Goal: Task Accomplishment & Management: Complete application form

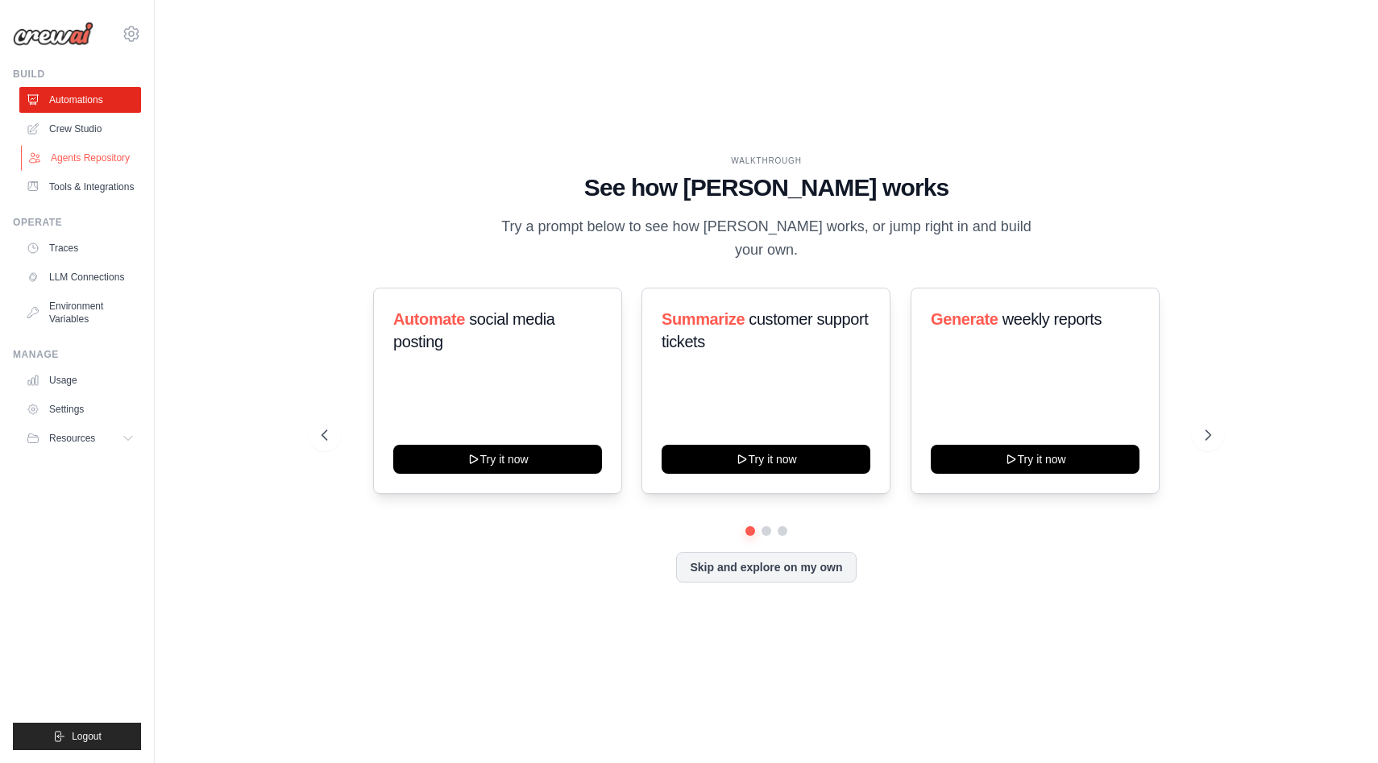
click at [95, 160] on link "Agents Repository" at bounding box center [82, 158] width 122 height 26
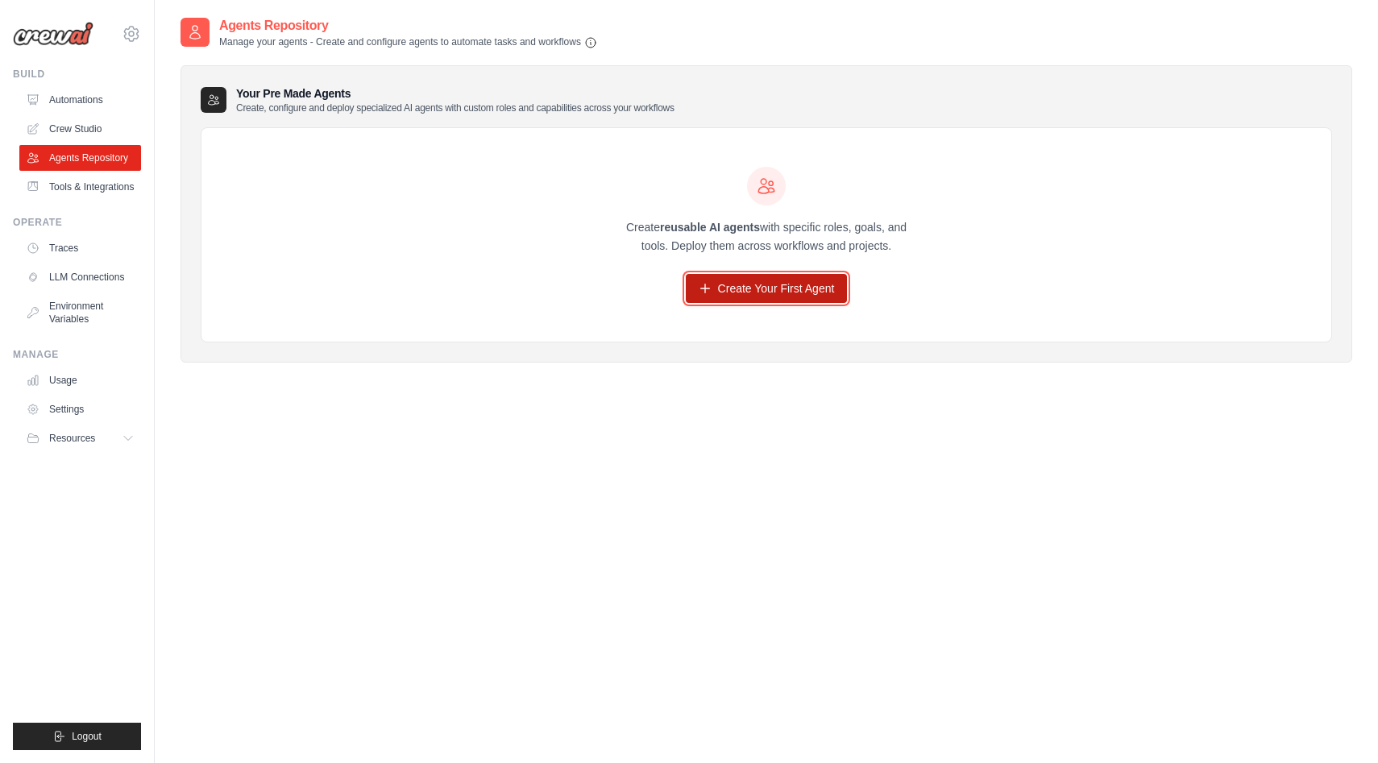
click at [783, 300] on link "Create Your First Agent" at bounding box center [767, 288] width 162 height 29
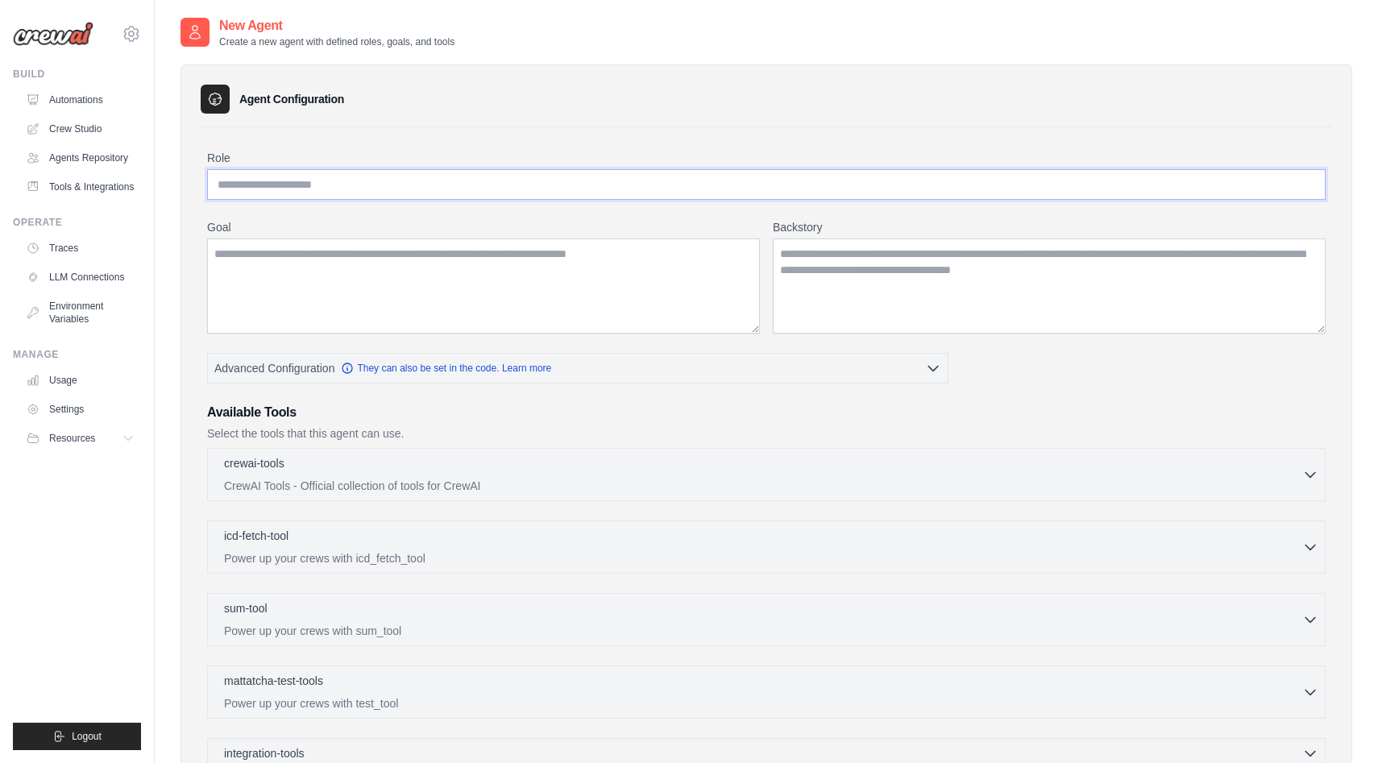
click at [462, 191] on input "Role" at bounding box center [766, 184] width 1119 height 31
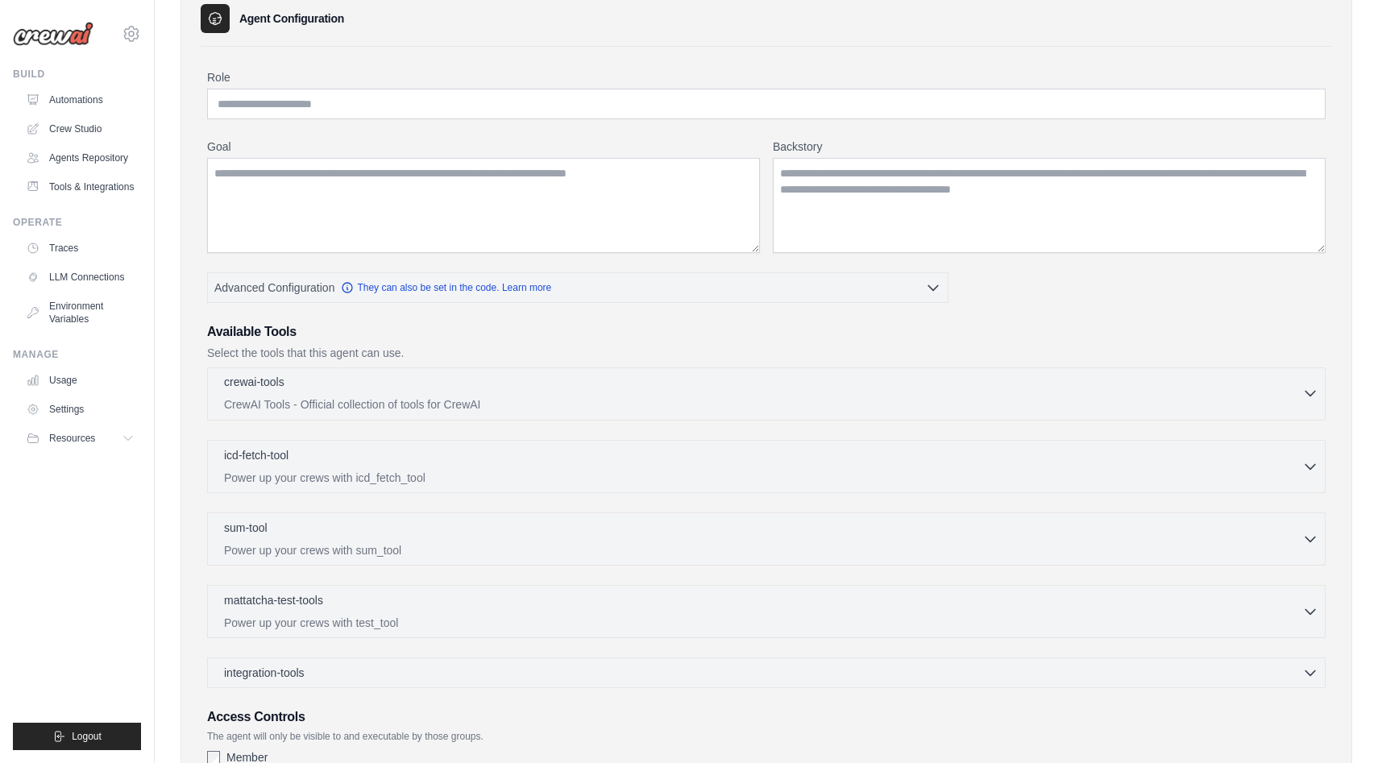
click at [812, 391] on div "crewai-tools 0 selected" at bounding box center [763, 383] width 1078 height 19
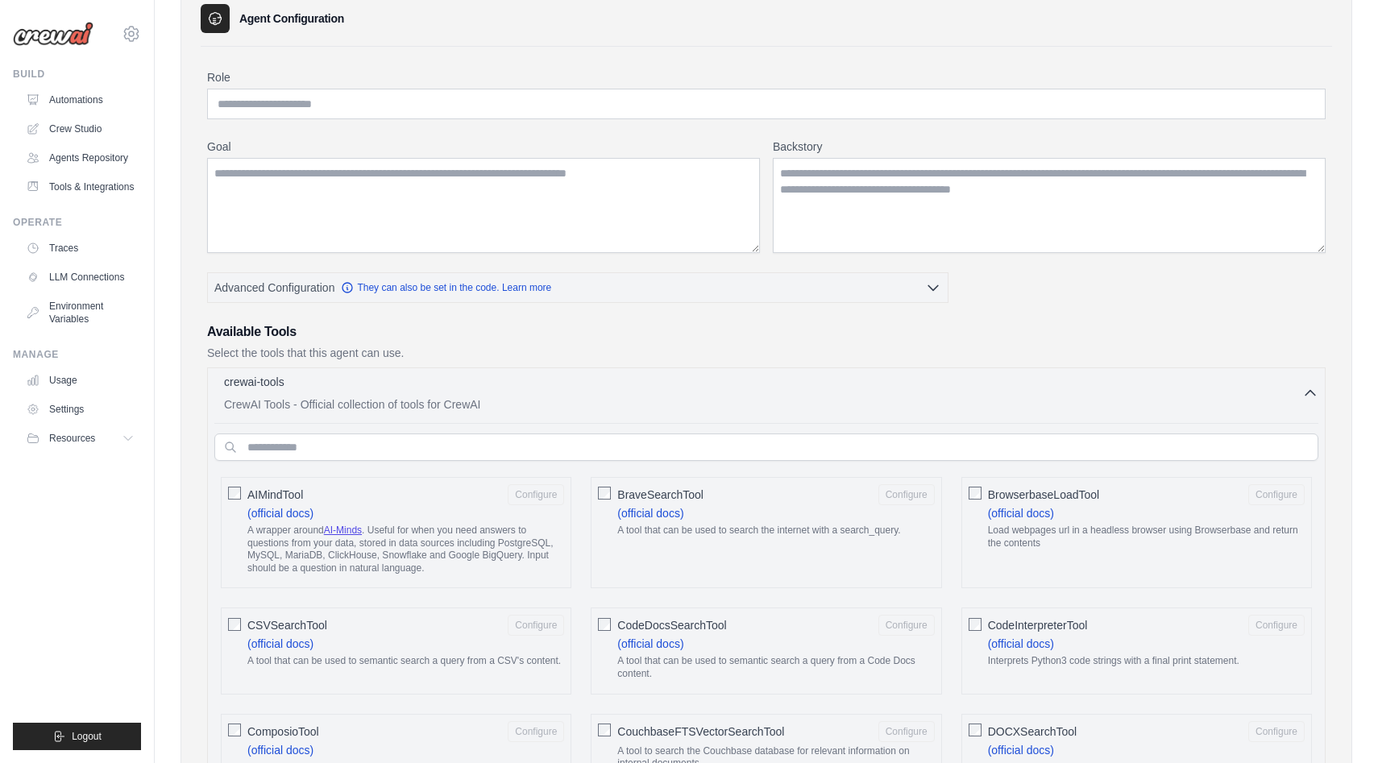
click at [837, 393] on div "crewai-tools 0 selected CrewAI Tools - Official collection of tools for CrewAI" at bounding box center [763, 393] width 1078 height 39
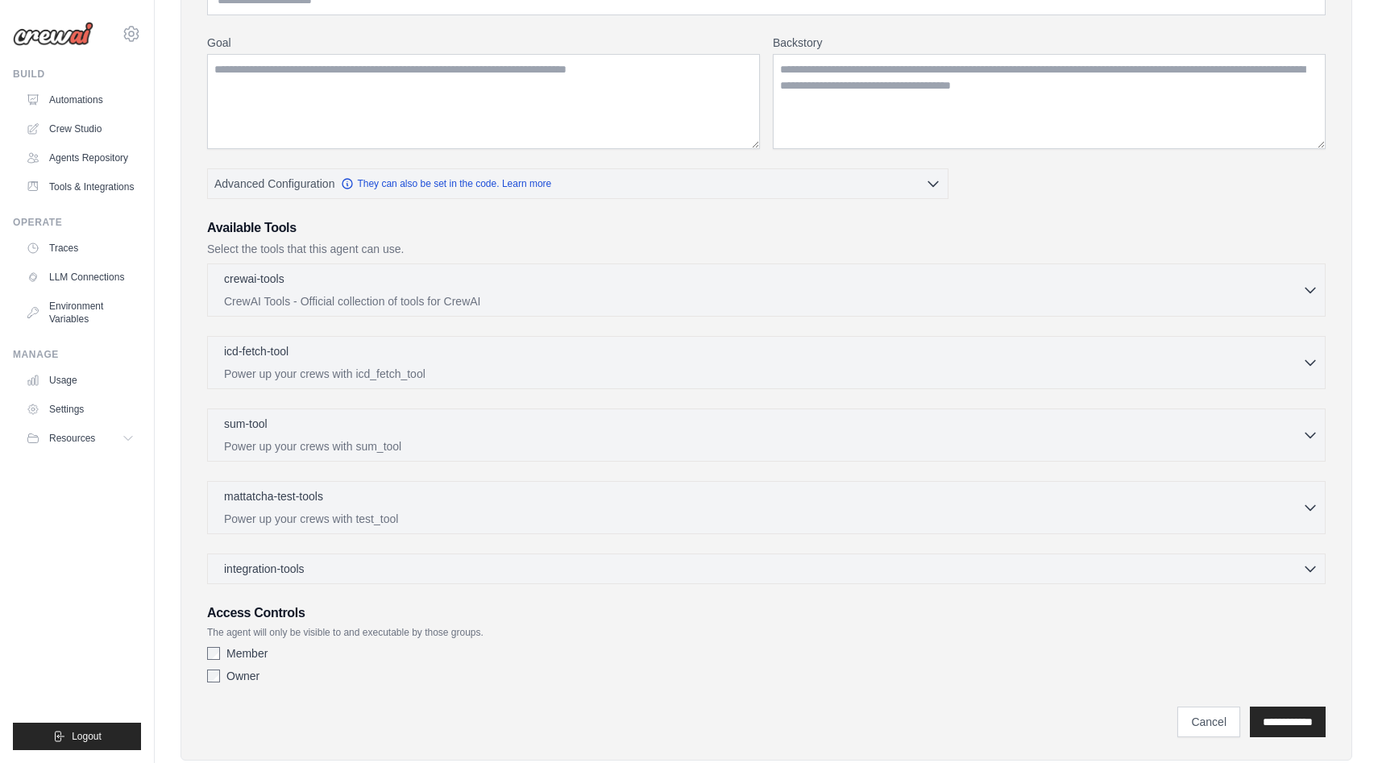
scroll to position [173, 0]
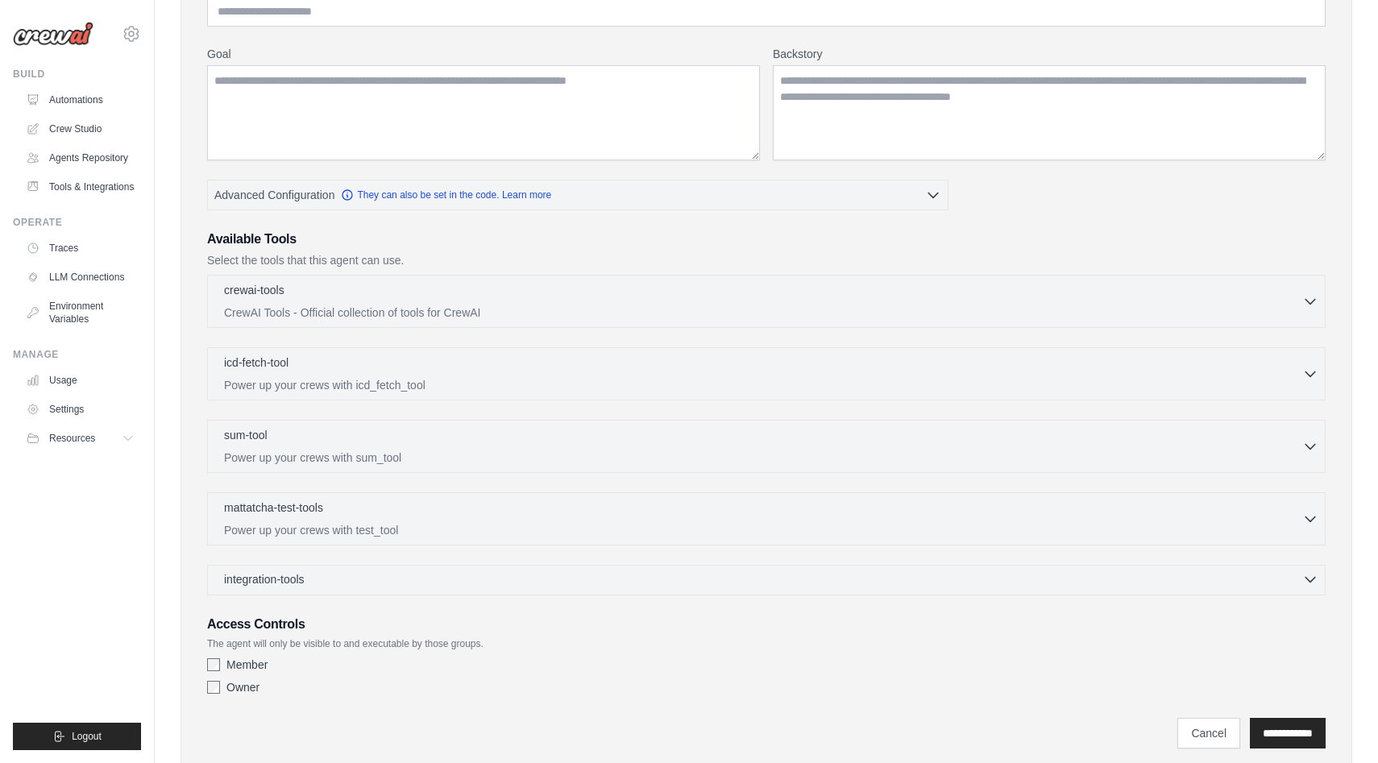
click at [625, 581] on div "integration-tools 0 selected" at bounding box center [771, 579] width 1095 height 16
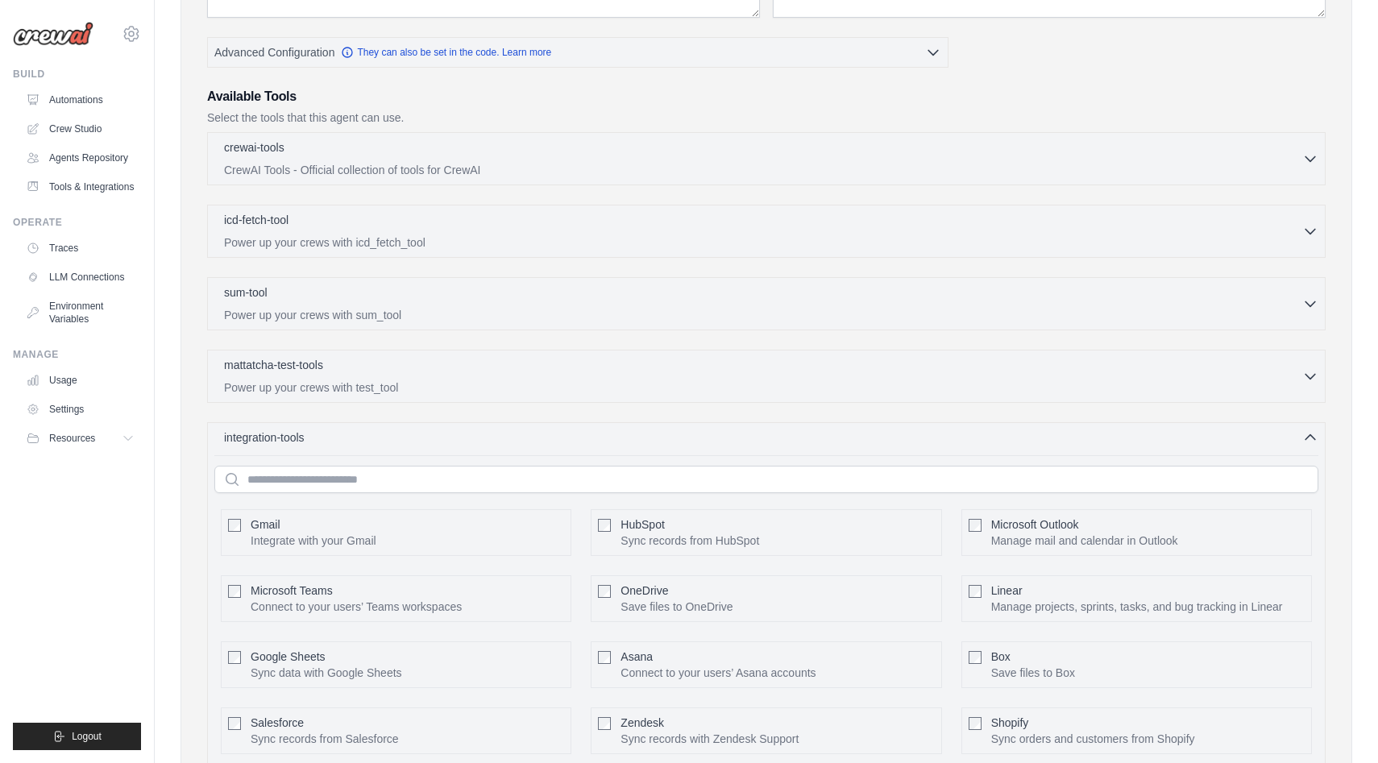
scroll to position [314, 0]
click at [418, 389] on p "Power up your crews with test_tool" at bounding box center [763, 388] width 1078 height 16
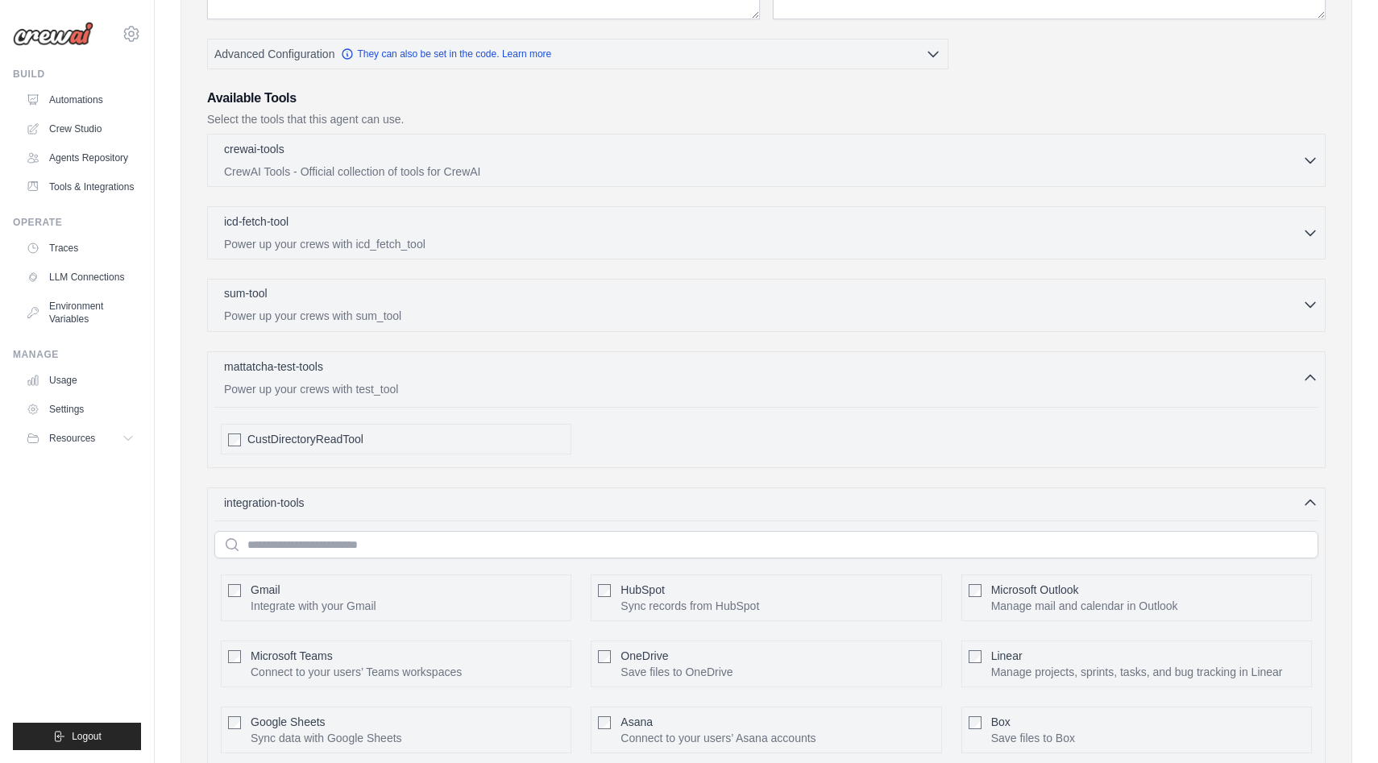
click at [437, 318] on p "Power up your crews with sum_tool" at bounding box center [763, 316] width 1078 height 16
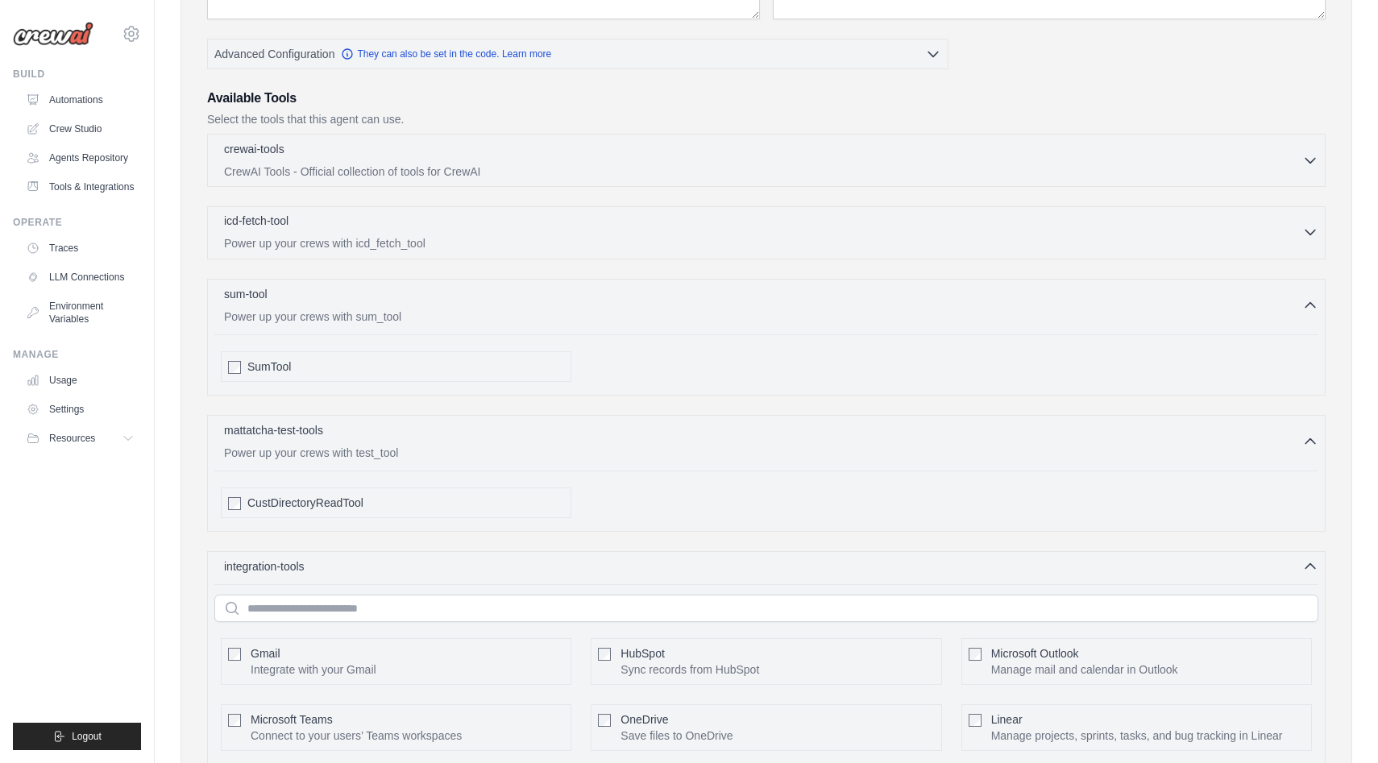
click at [451, 228] on div "icd-fetch-tool 0 selected" at bounding box center [763, 222] width 1078 height 19
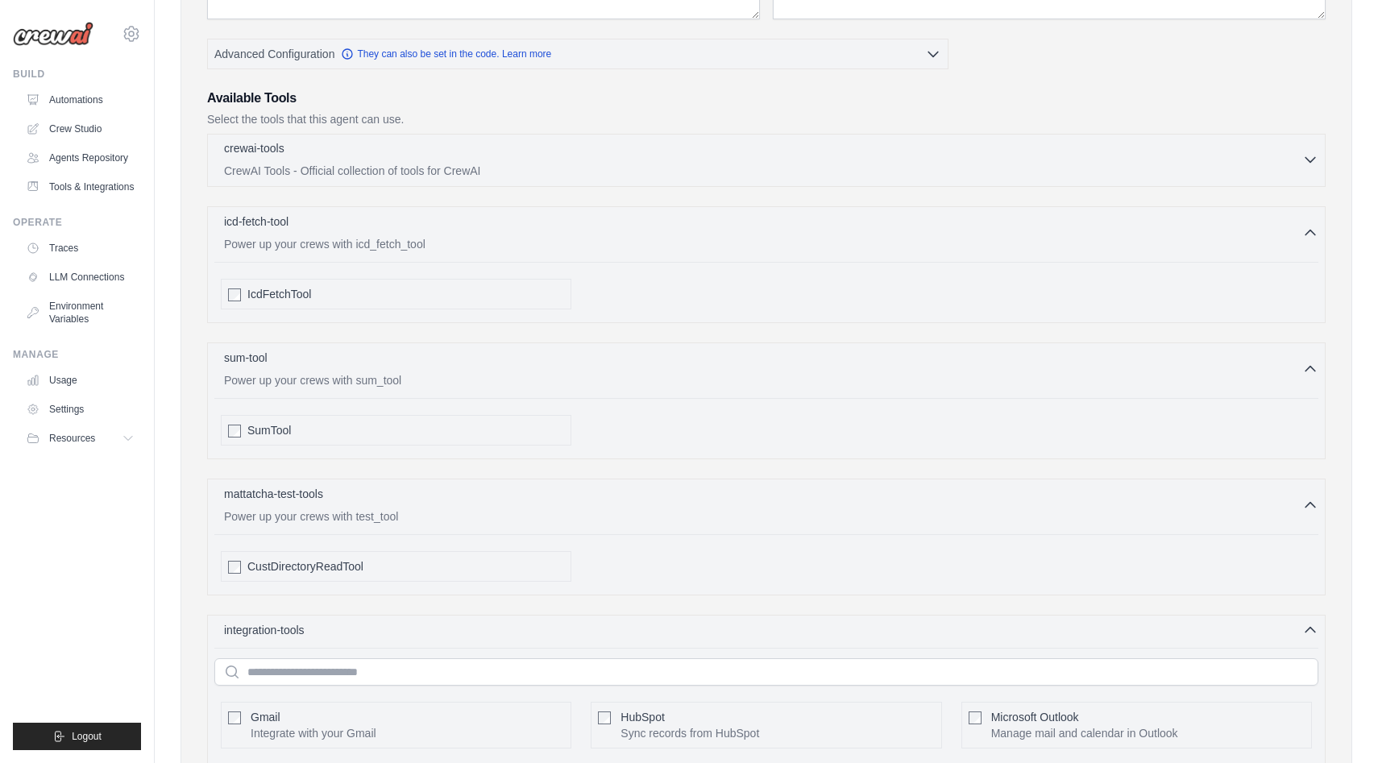
click at [522, 157] on div "crewai-tools 0 selected" at bounding box center [763, 149] width 1078 height 19
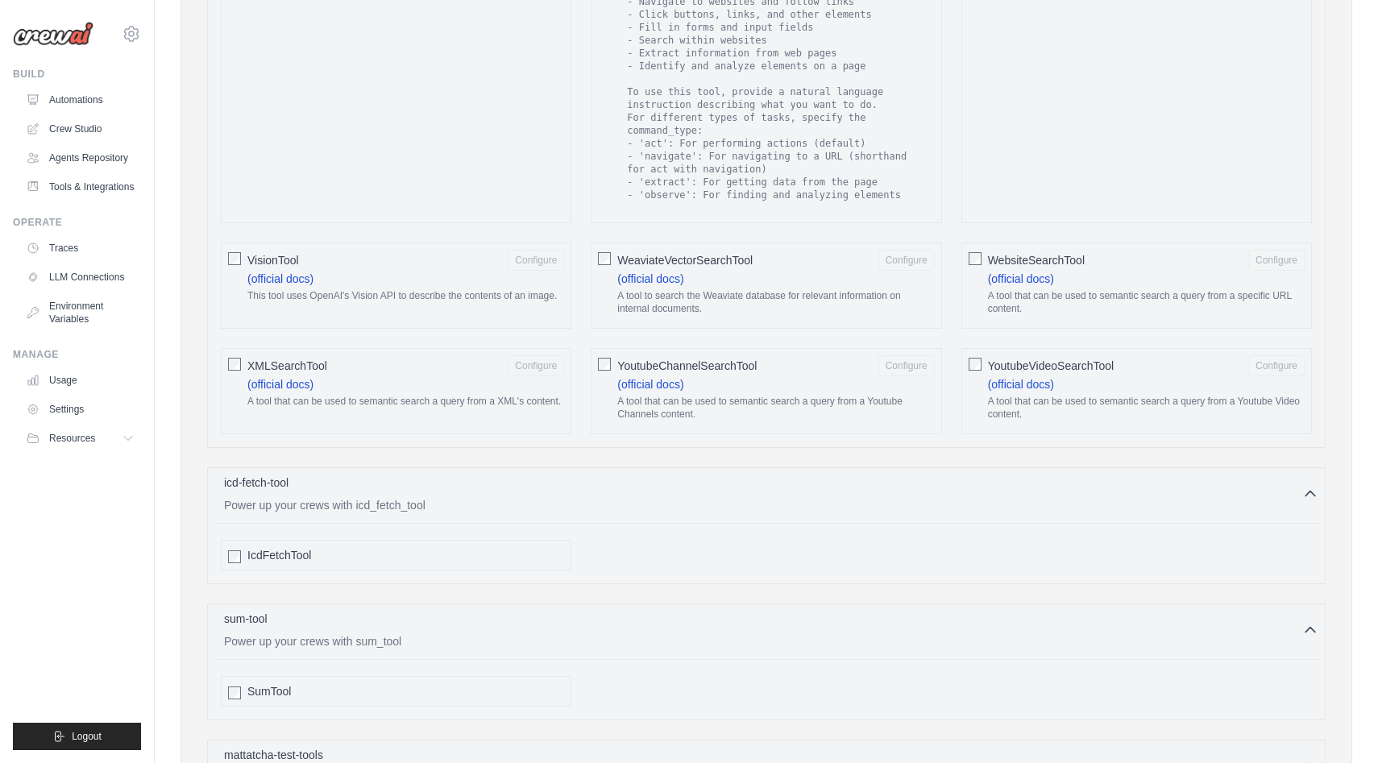
scroll to position [2638, 0]
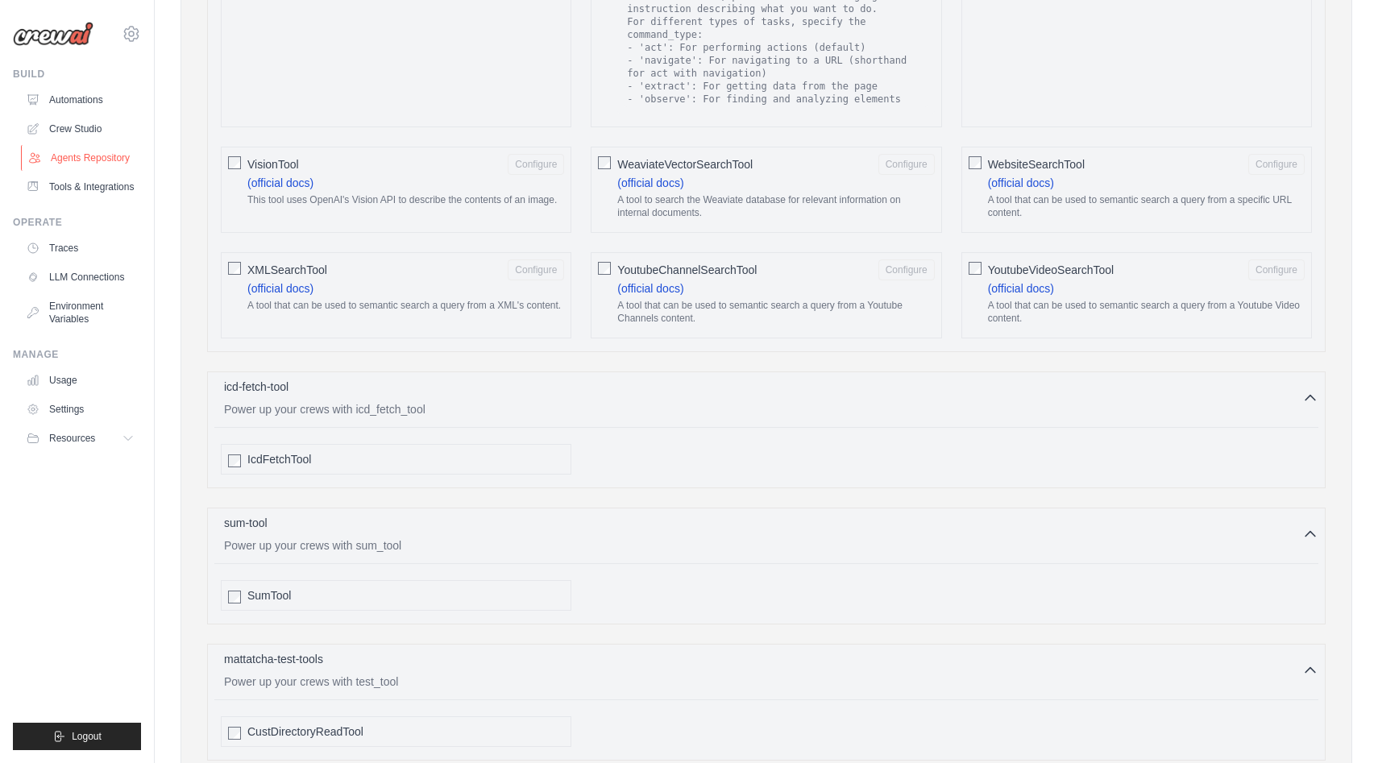
click at [80, 150] on link "Agents Repository" at bounding box center [82, 158] width 122 height 26
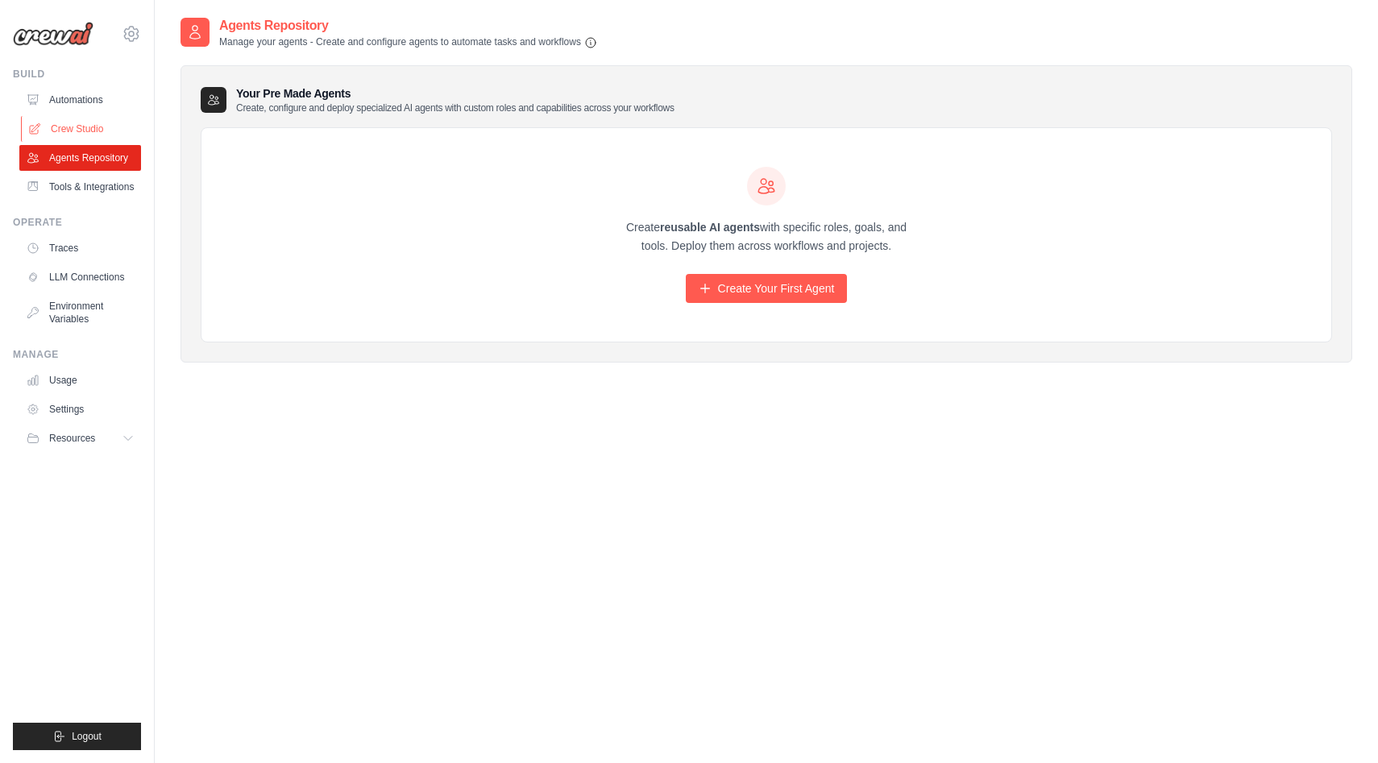
click at [91, 127] on link "Crew Studio" at bounding box center [82, 129] width 122 height 26
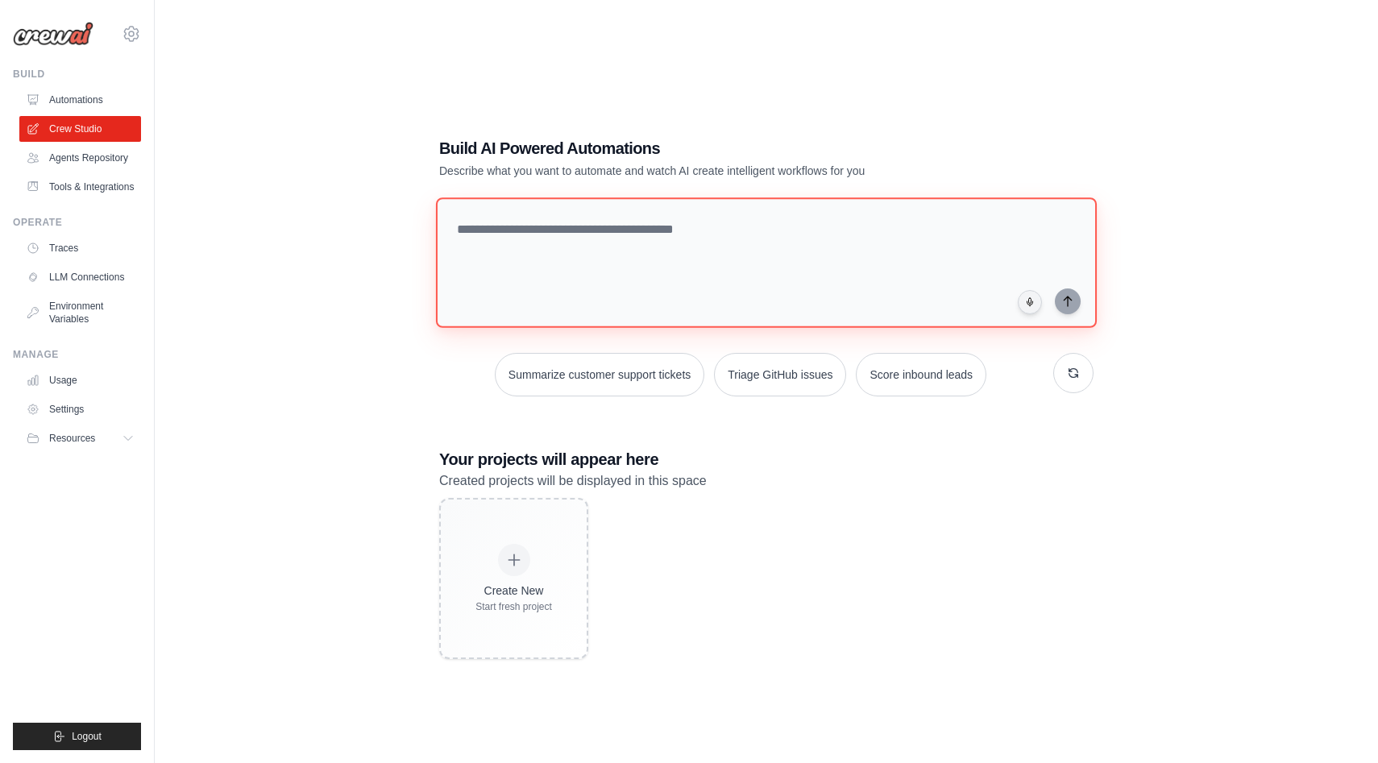
click at [528, 255] on textarea at bounding box center [766, 262] width 661 height 131
